Goal: Information Seeking & Learning: Learn about a topic

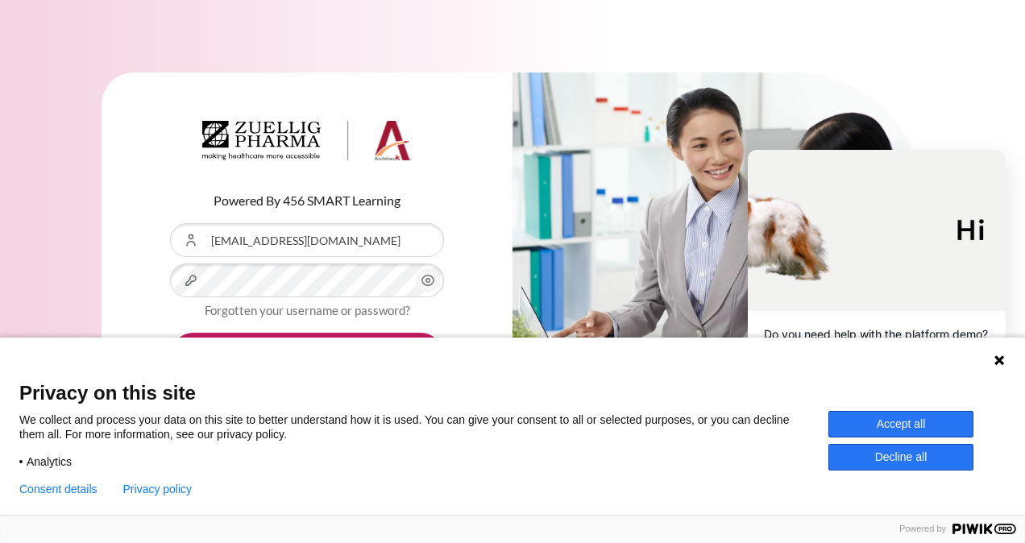
click at [882, 421] on button "Accept all" at bounding box center [900, 424] width 145 height 27
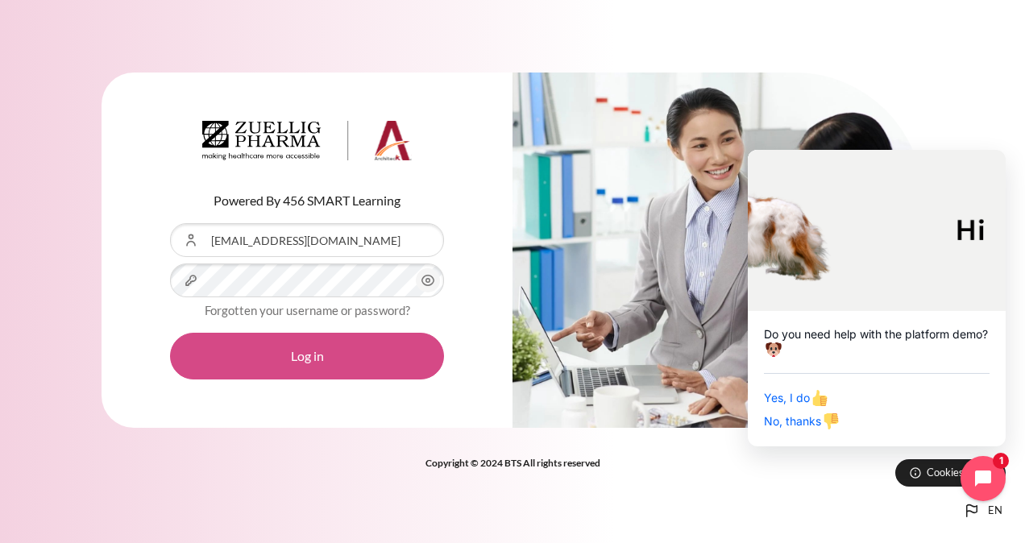
click at [249, 366] on button "Log in" at bounding box center [307, 356] width 274 height 47
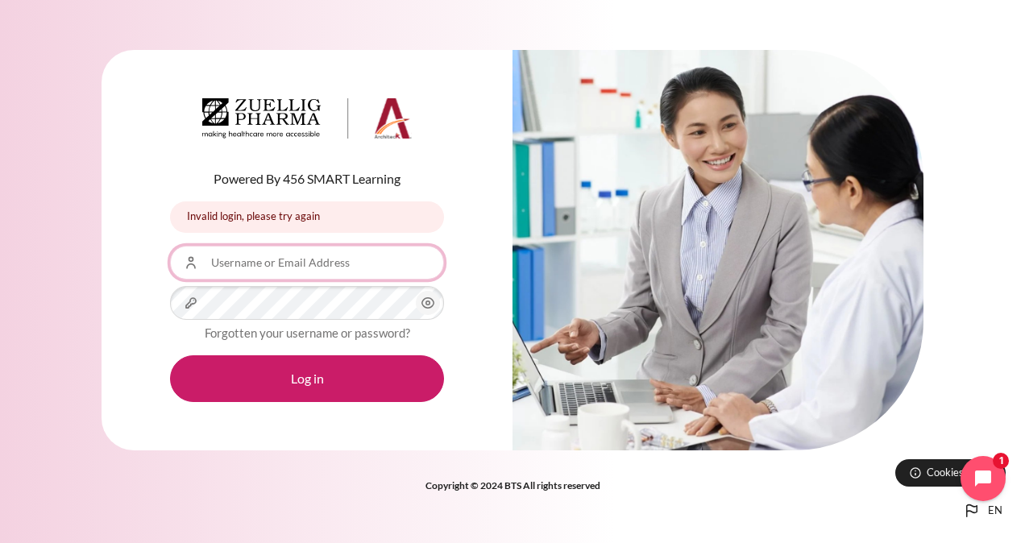
click at [288, 259] on input "Username or Email Address" at bounding box center [307, 263] width 274 height 34
type input "[EMAIL_ADDRESS][DOMAIN_NAME]"
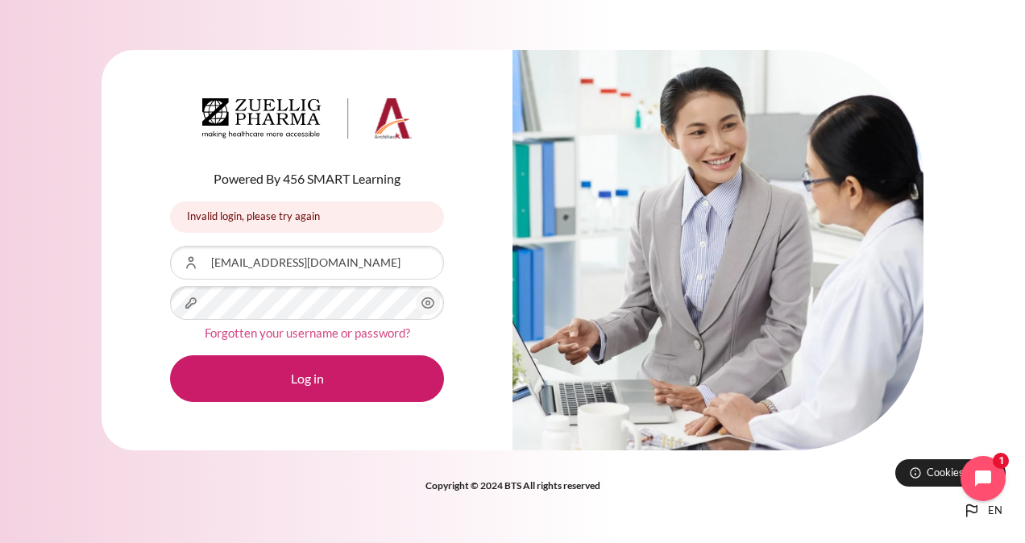
click at [342, 334] on link "Forgotten your username or password?" at bounding box center [307, 332] width 205 height 15
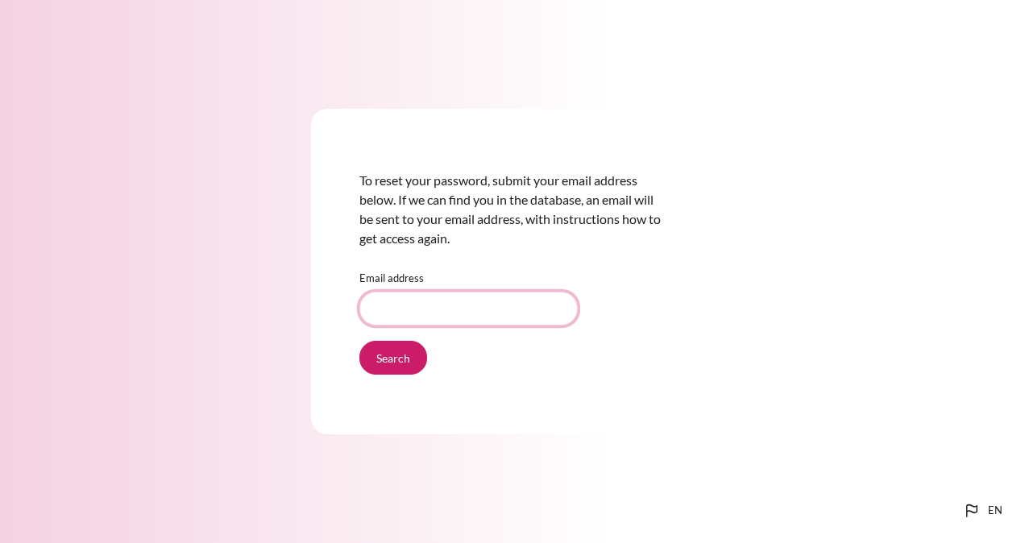
click at [406, 313] on input "Email address" at bounding box center [468, 309] width 218 height 34
type input "[EMAIL_ADDRESS][DOMAIN_NAME]"
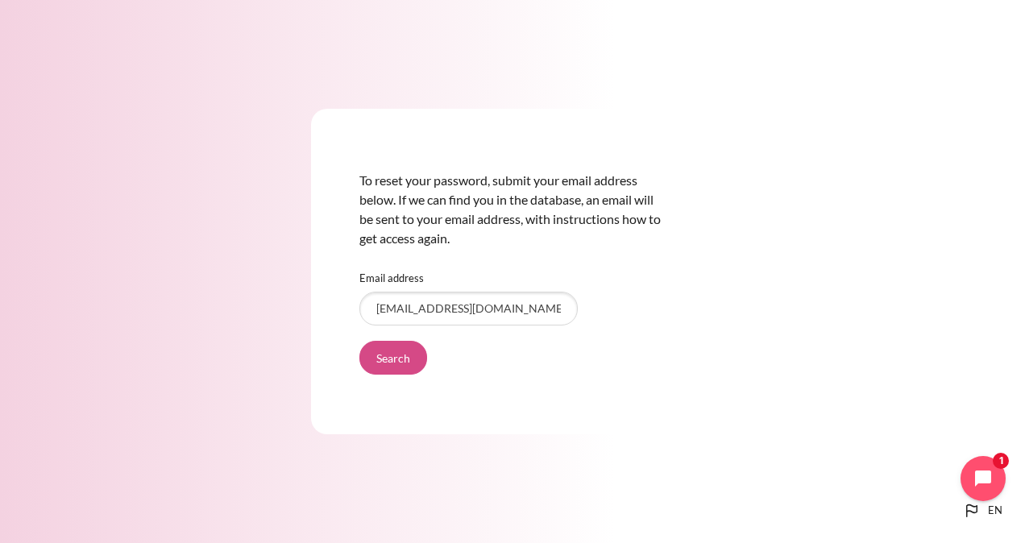
click at [401, 358] on input "Search" at bounding box center [393, 358] width 68 height 34
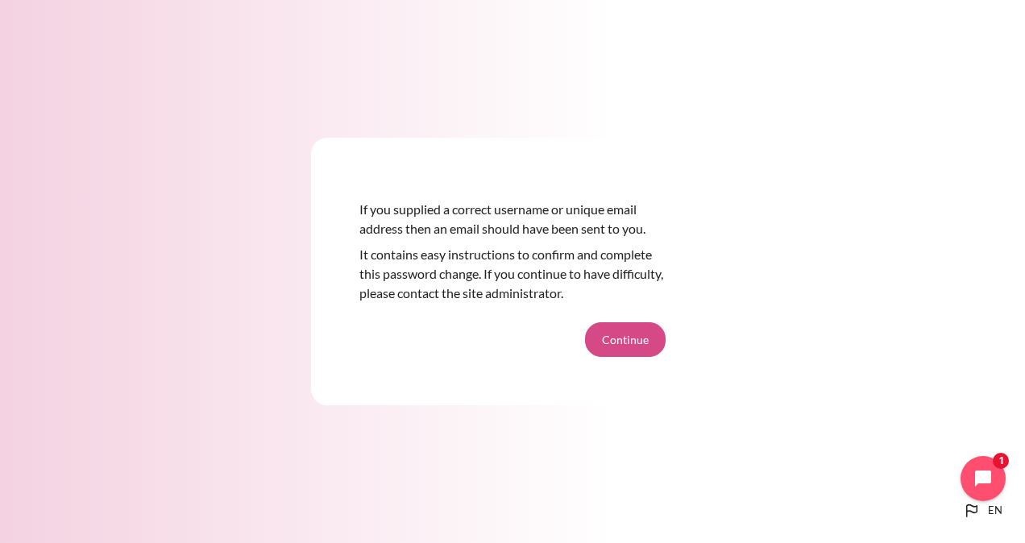
click at [648, 342] on button "Continue" at bounding box center [625, 339] width 81 height 34
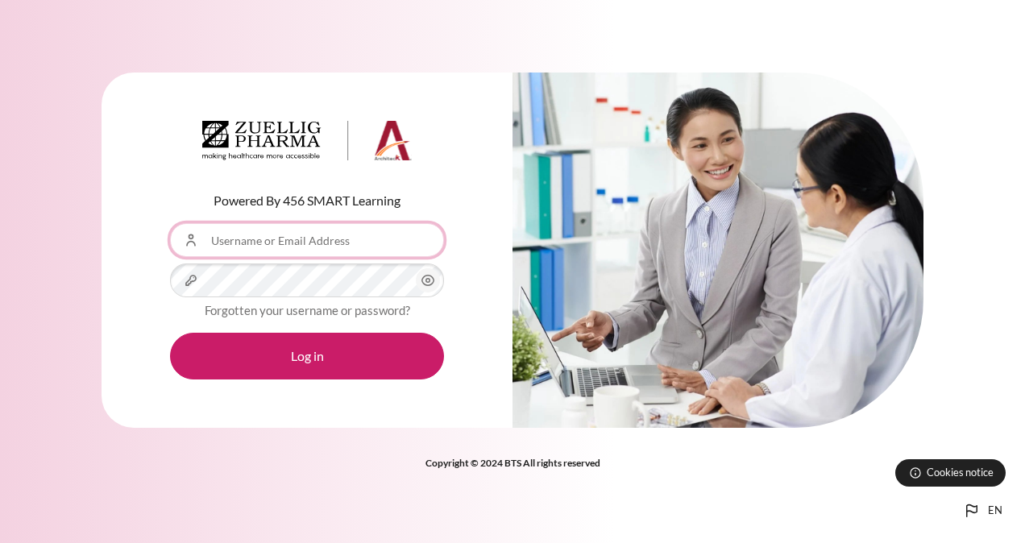
click at [346, 247] on input "Username or Email Address" at bounding box center [307, 240] width 274 height 34
type input "Zuellig"
type input "[EMAIL_ADDRESS][DOMAIN_NAME]"
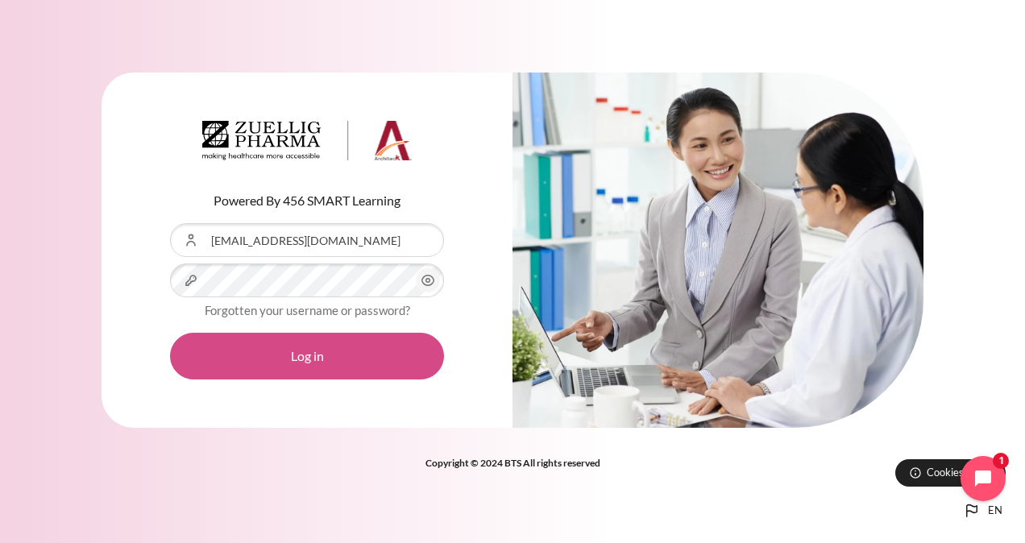
click at [232, 352] on button "Log in" at bounding box center [307, 356] width 274 height 47
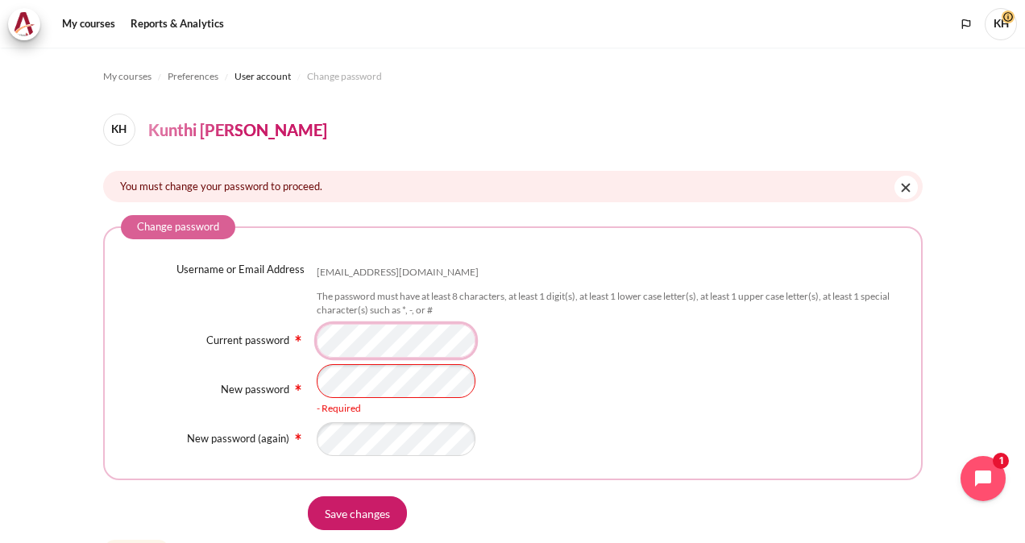
click at [289, 338] on div "Current password" at bounding box center [513, 341] width 784 height 34
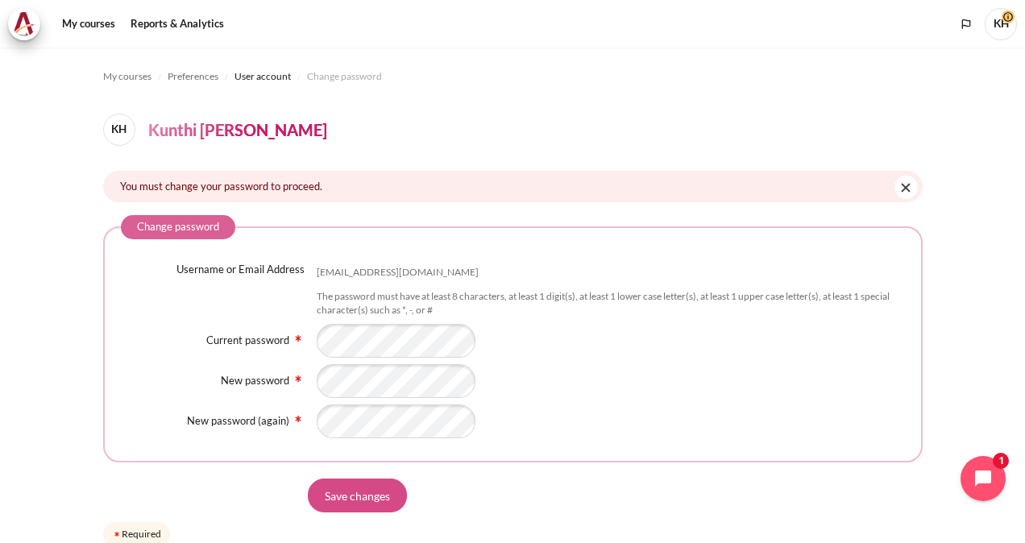
click at [324, 498] on input "Save changes" at bounding box center [357, 496] width 99 height 34
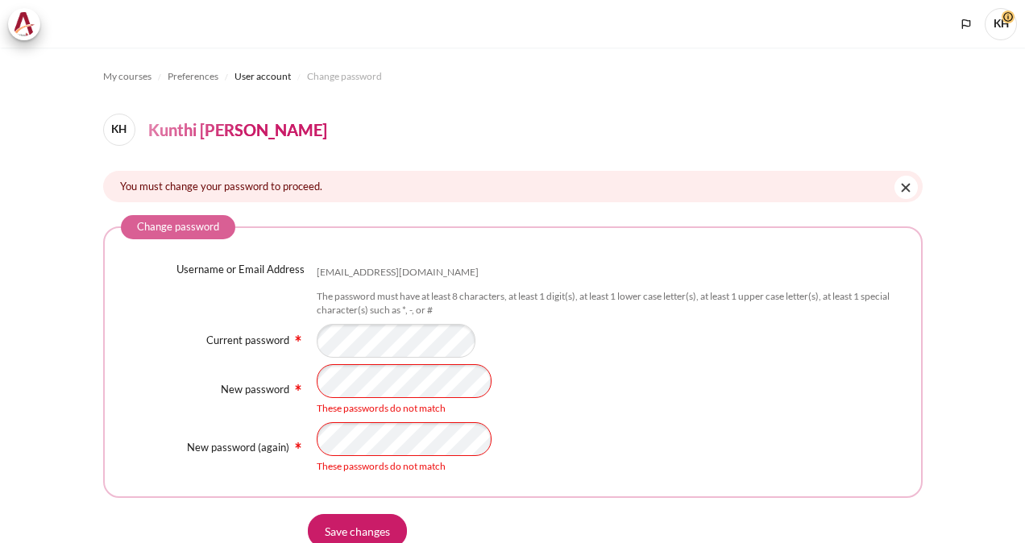
click at [103, 379] on fieldset "Change password Username or Email Address khartini@zuelligpharma.com The passwo…" at bounding box center [512, 356] width 819 height 283
click at [569, 360] on div "Username or Email Address khartini@zuelligpharma.com The password must have at …" at bounding box center [513, 368] width 784 height 212
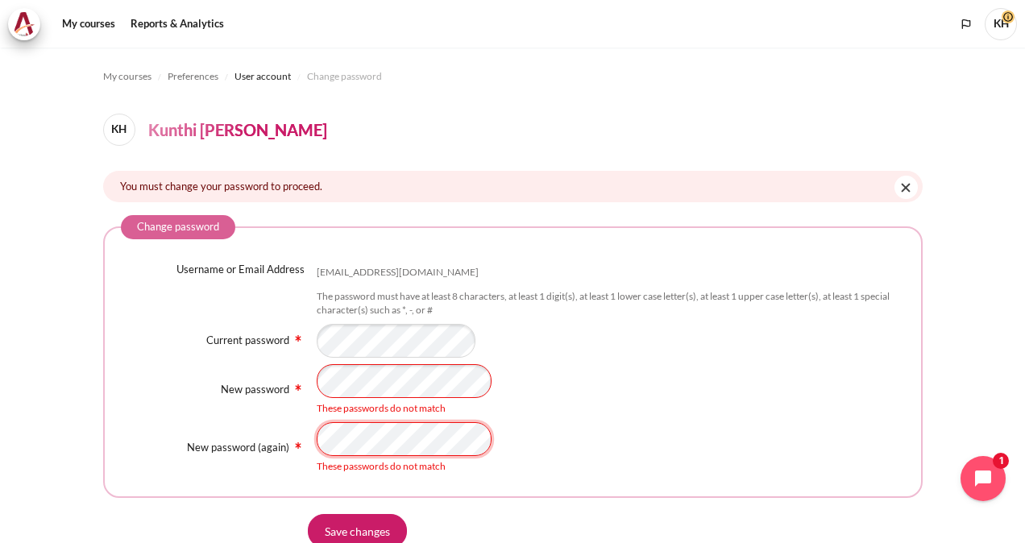
click at [229, 439] on div "New password (again) These passwords do not match" at bounding box center [513, 448] width 784 height 52
click at [366, 525] on input "Save changes" at bounding box center [357, 531] width 99 height 34
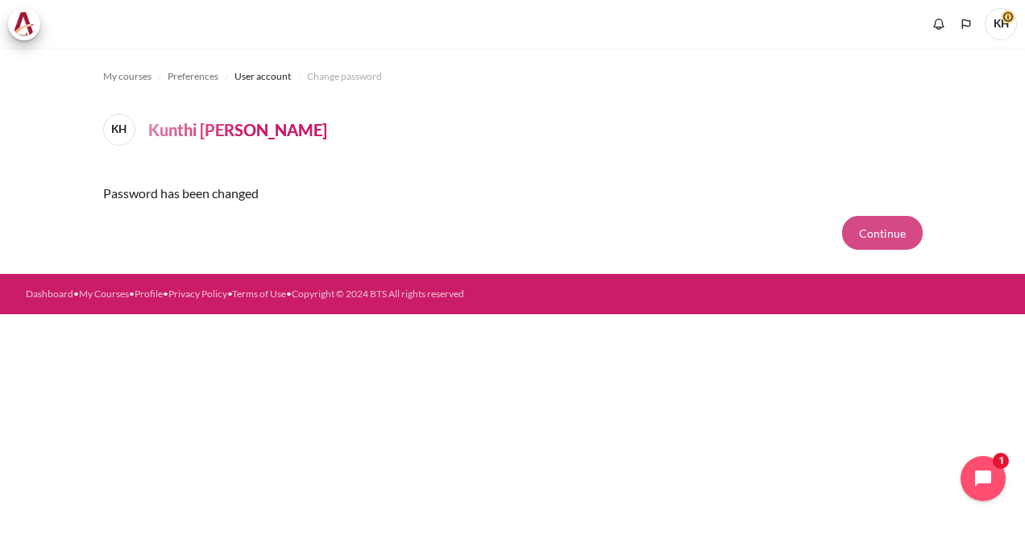
click at [870, 238] on button "Continue" at bounding box center [882, 233] width 81 height 34
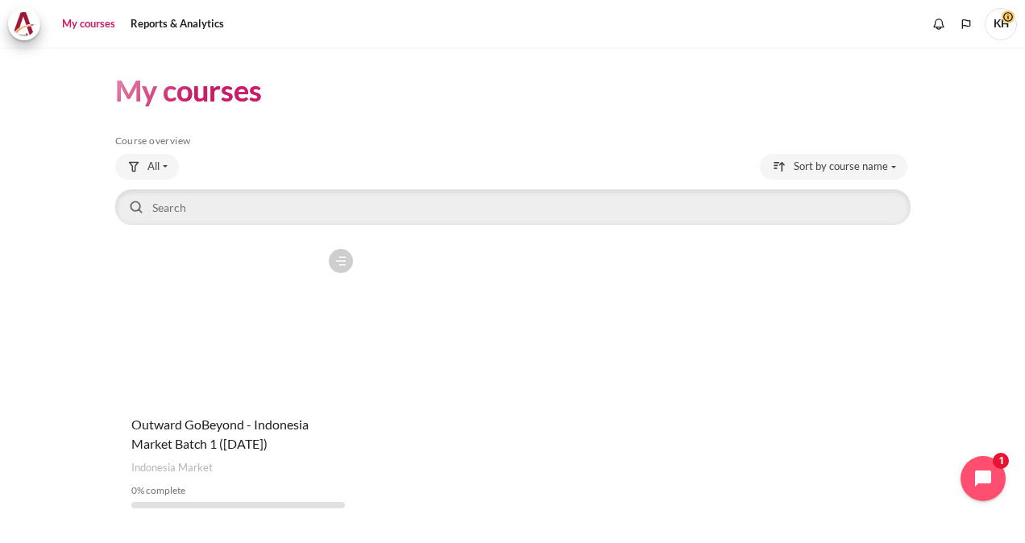
scroll to position [45, 0]
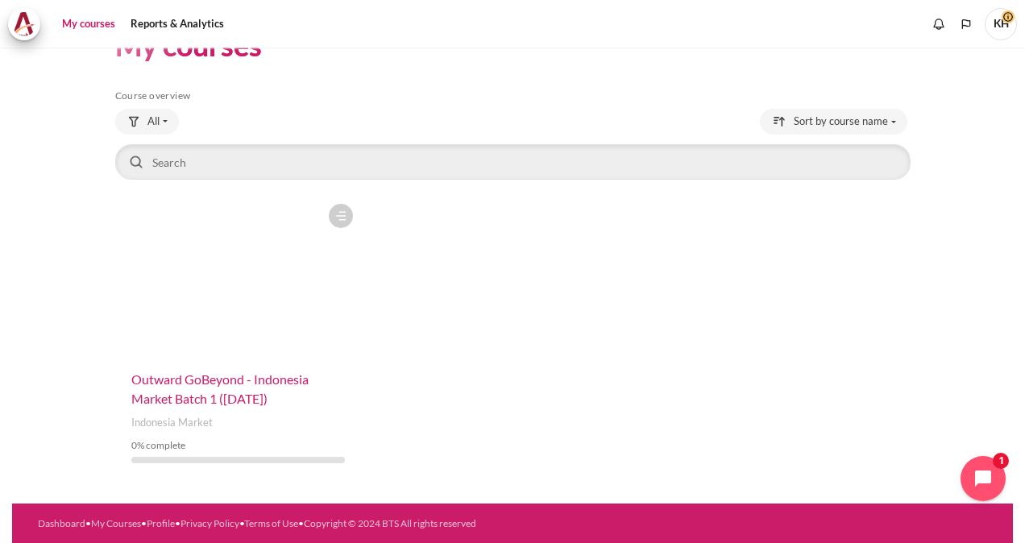
click at [240, 381] on span "Outward GoBeyond - Indonesia Market Batch 1 ([DATE])" at bounding box center [219, 388] width 177 height 35
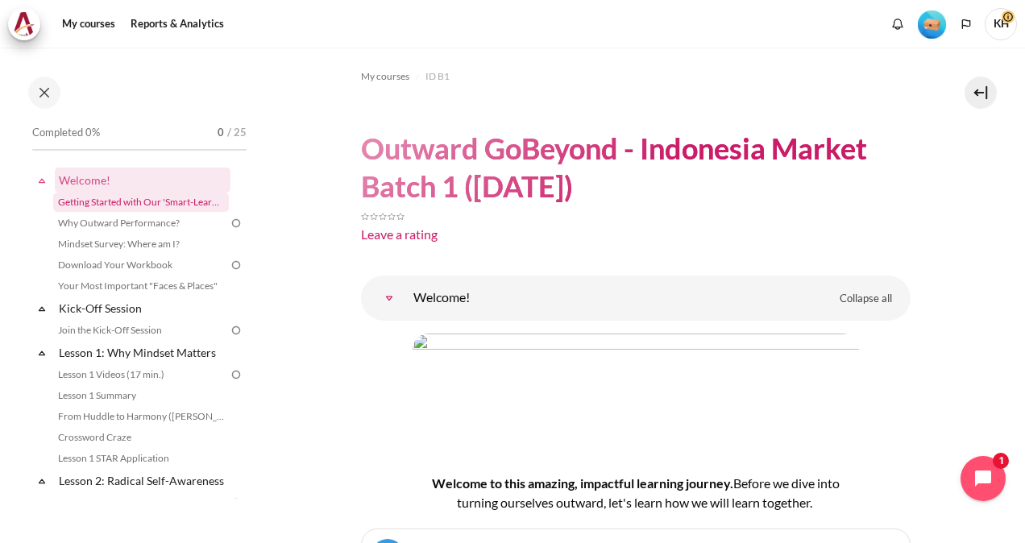
click at [116, 203] on link "Getting Started with Our 'Smart-Learning' Platform" at bounding box center [141, 202] width 176 height 19
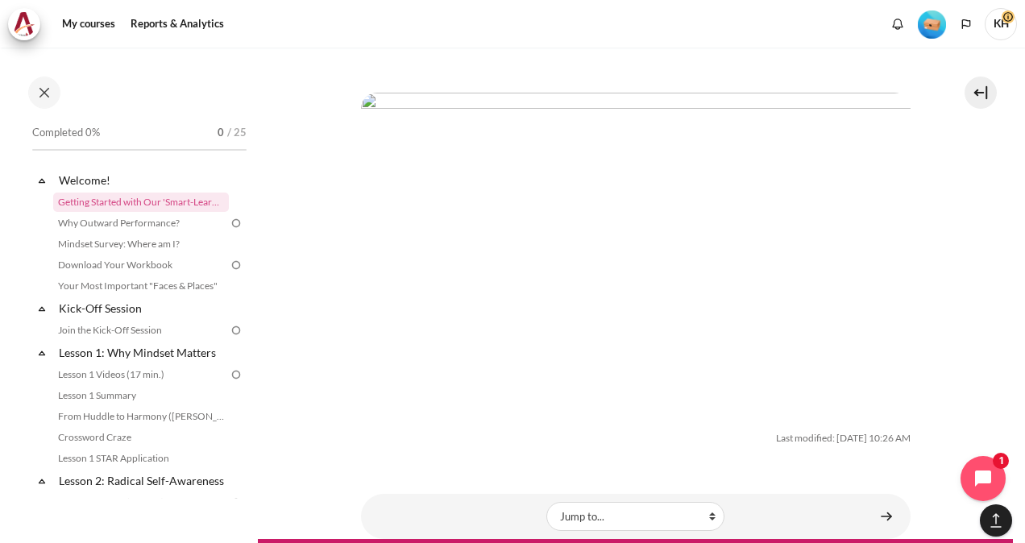
scroll to position [2765, 0]
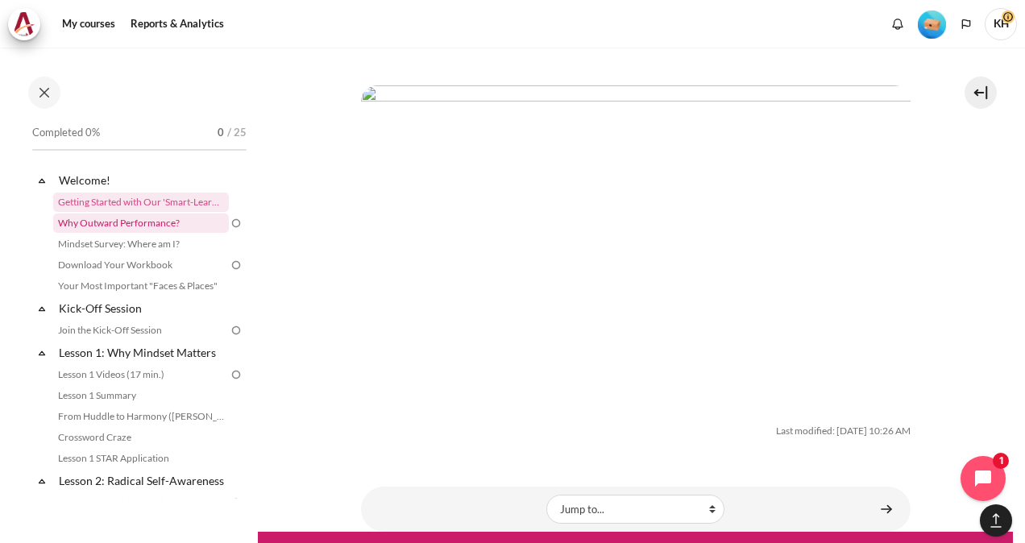
click at [102, 225] on link "Why Outward Performance?" at bounding box center [141, 222] width 176 height 19
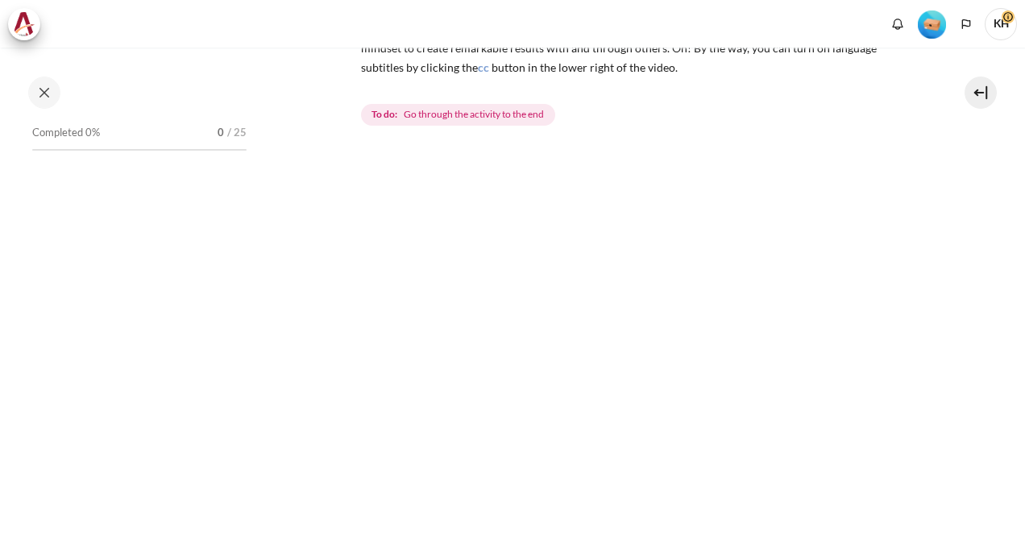
scroll to position [449, 0]
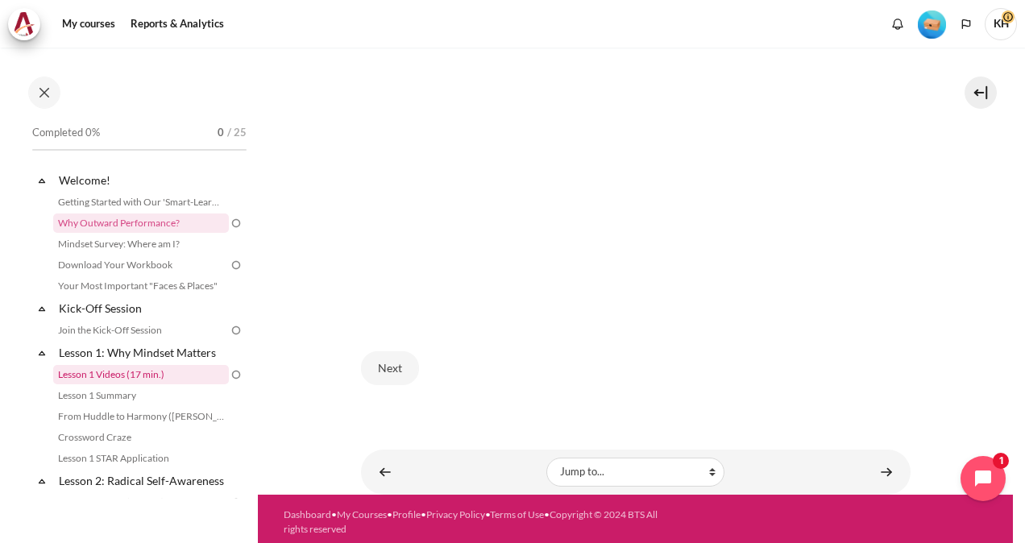
click at [135, 375] on link "Lesson 1 Videos (17 min.)" at bounding box center [141, 374] width 176 height 19
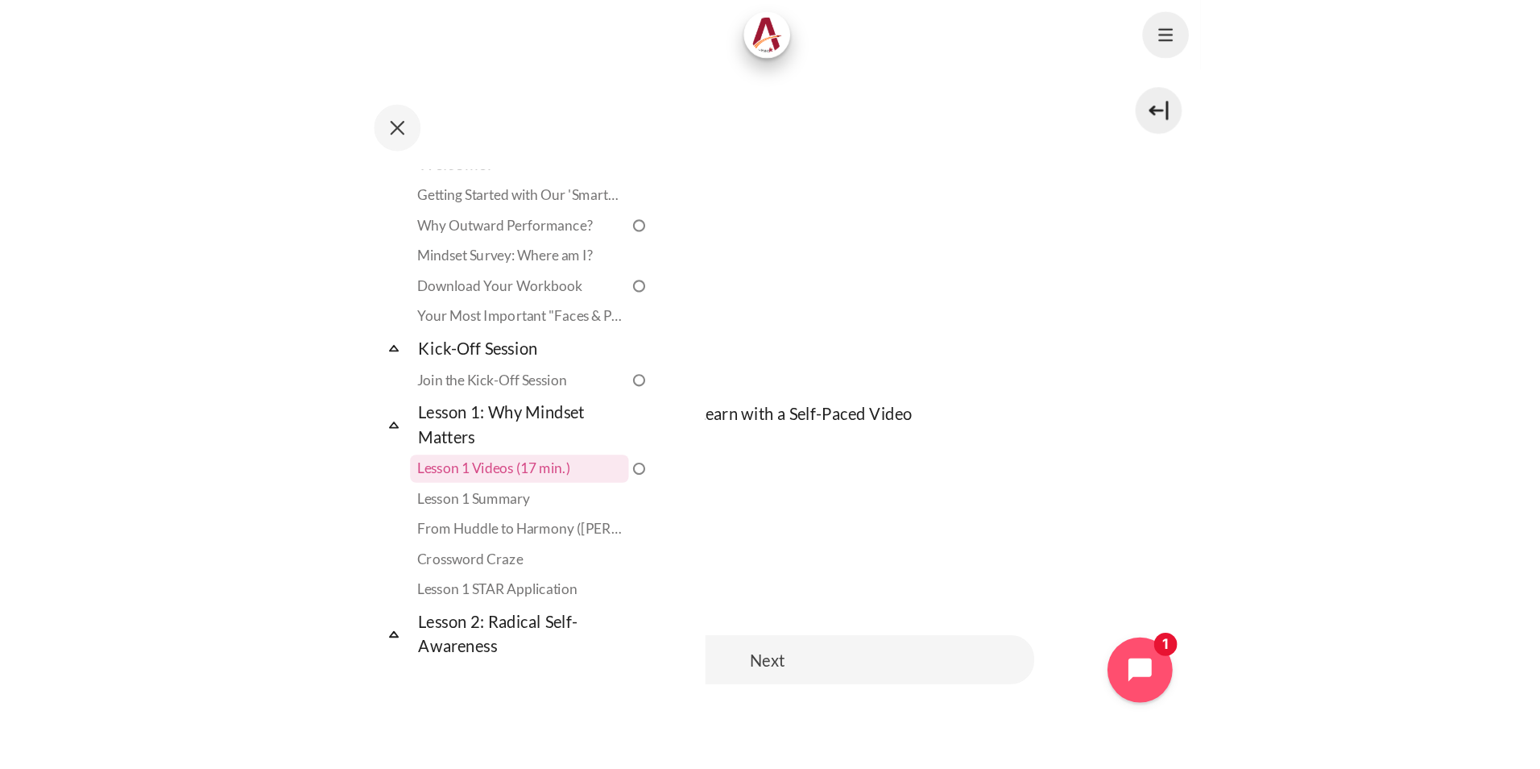
scroll to position [445, 0]
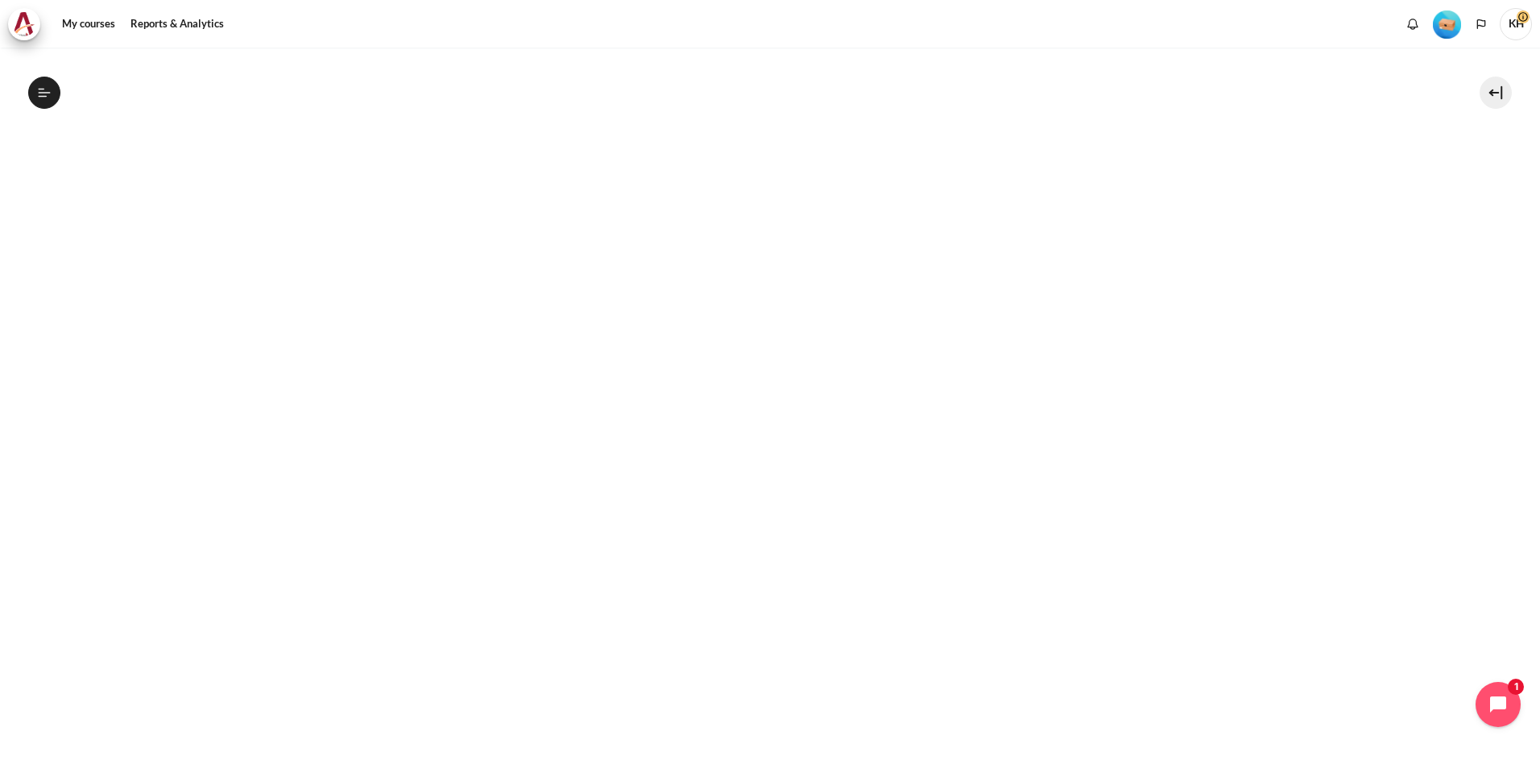
click at [704, 1] on nav "My courses" at bounding box center [770, 24] width 1540 height 48
click at [1024, 542] on icon "Open chat widget" at bounding box center [1507, 704] width 25 height 25
click at [1024, 542] on icon "Close chat widget" at bounding box center [1498, 704] width 25 height 25
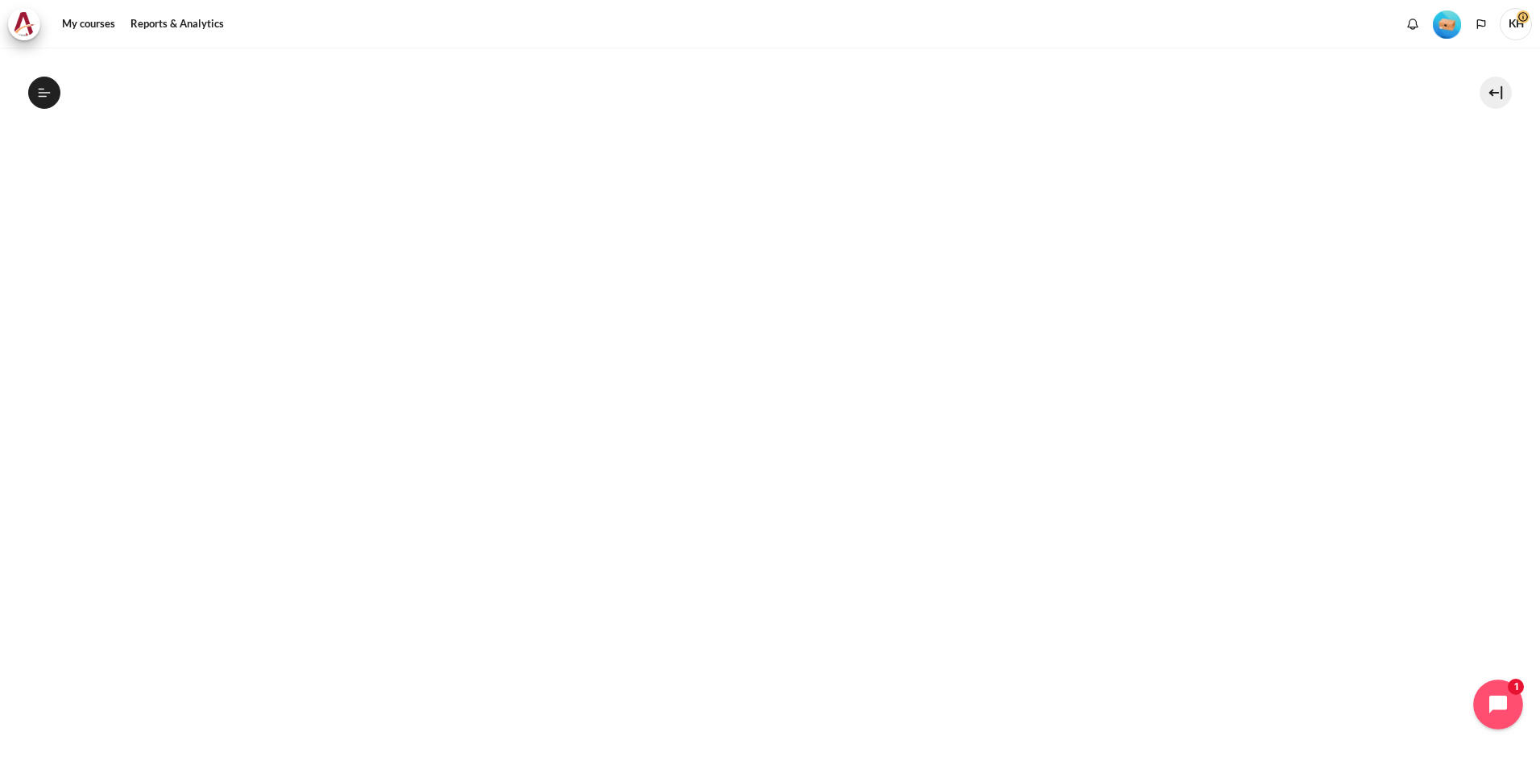
click at [1024, 542] on icon "Open chat widget" at bounding box center [1507, 704] width 25 height 25
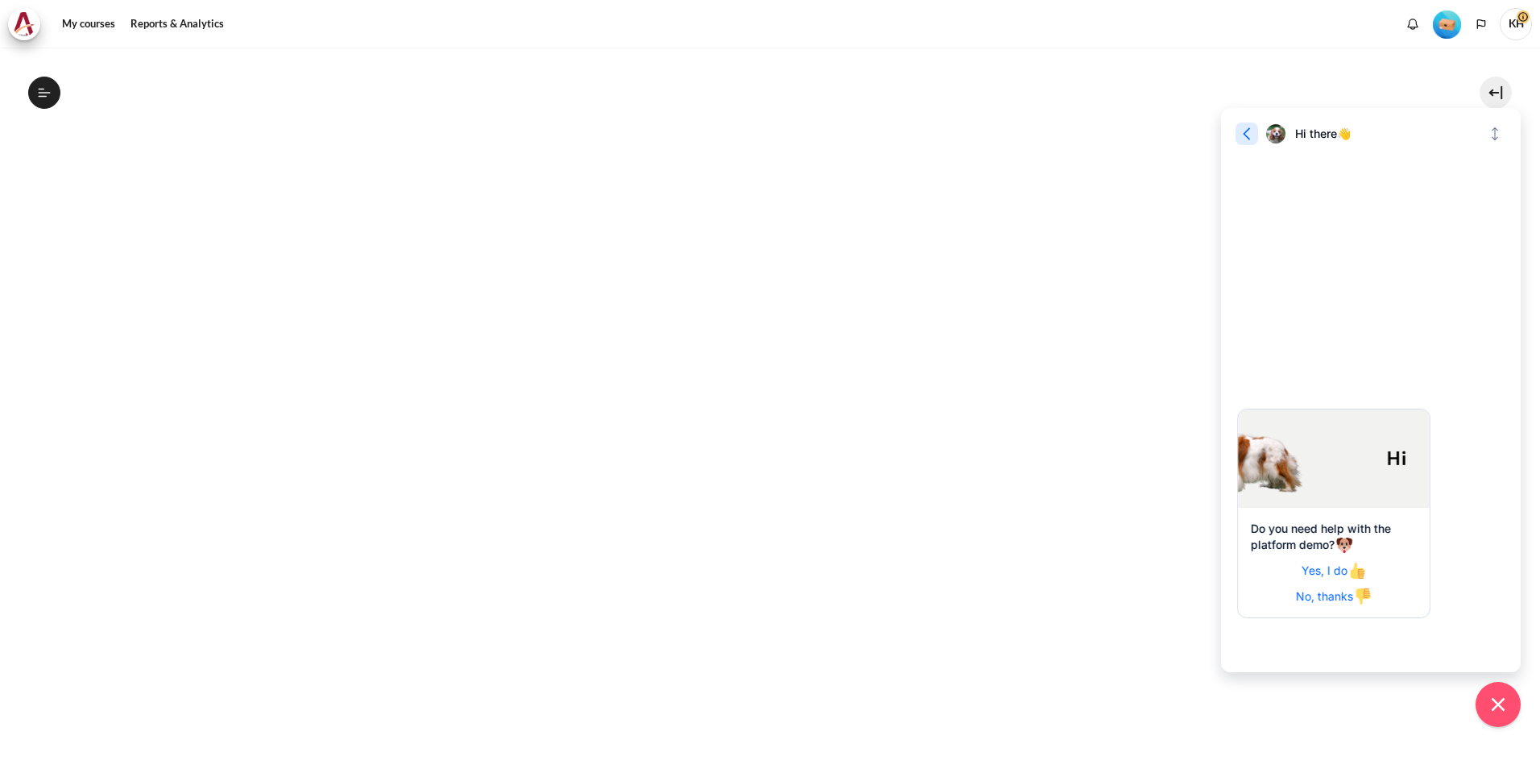
click at [1024, 130] on icon "button" at bounding box center [1247, 134] width 16 height 16
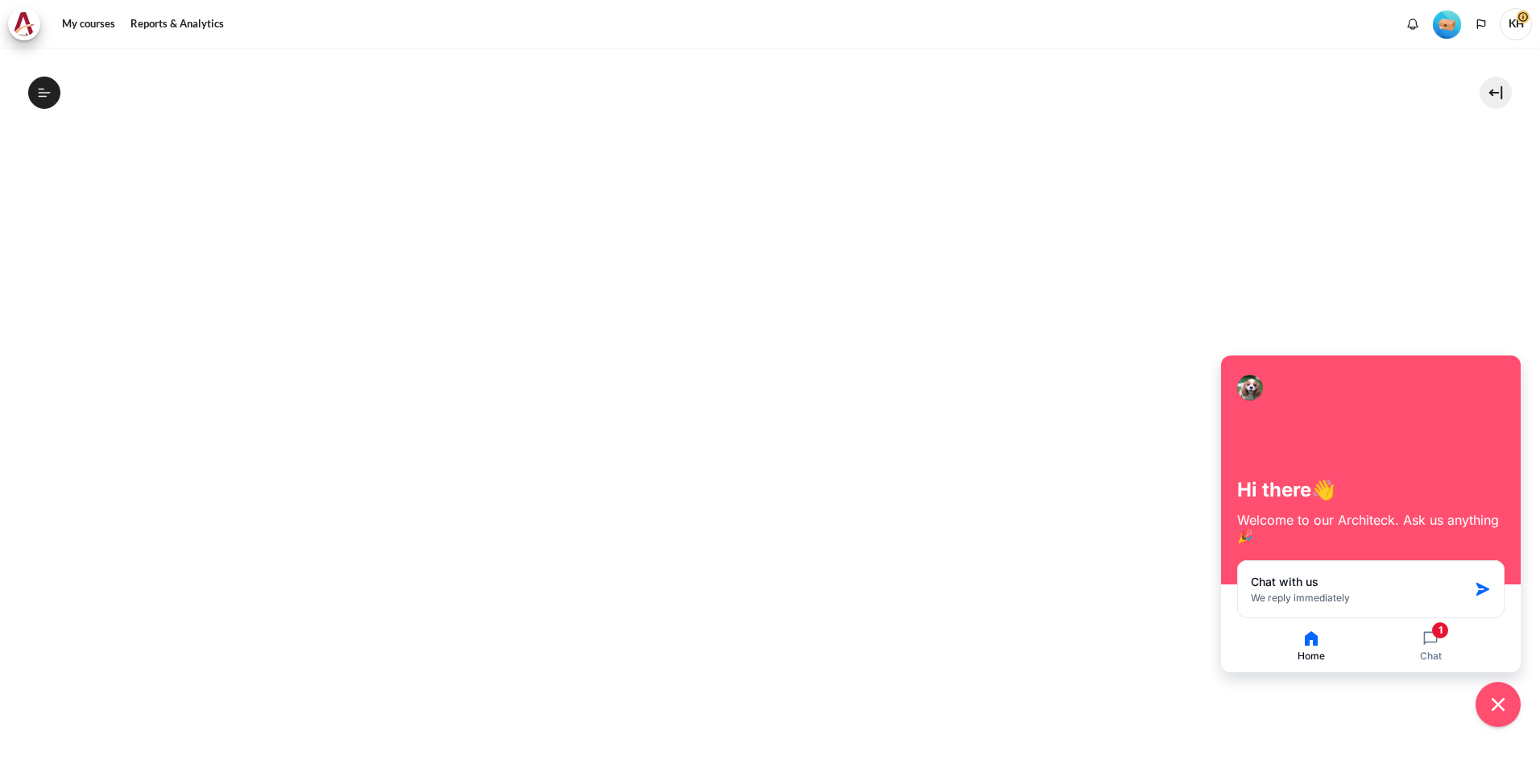
click at [1024, 318] on section "My courses ID B1 Lesson 1: Why Mindset Matters Lesson 1 Videos (17 min.) Lesson…" at bounding box center [770, 494] width 1516 height 1785
click at [1024, 542] on icon "Close chat widget" at bounding box center [1498, 704] width 15 height 15
